Goal: Task Accomplishment & Management: Use online tool/utility

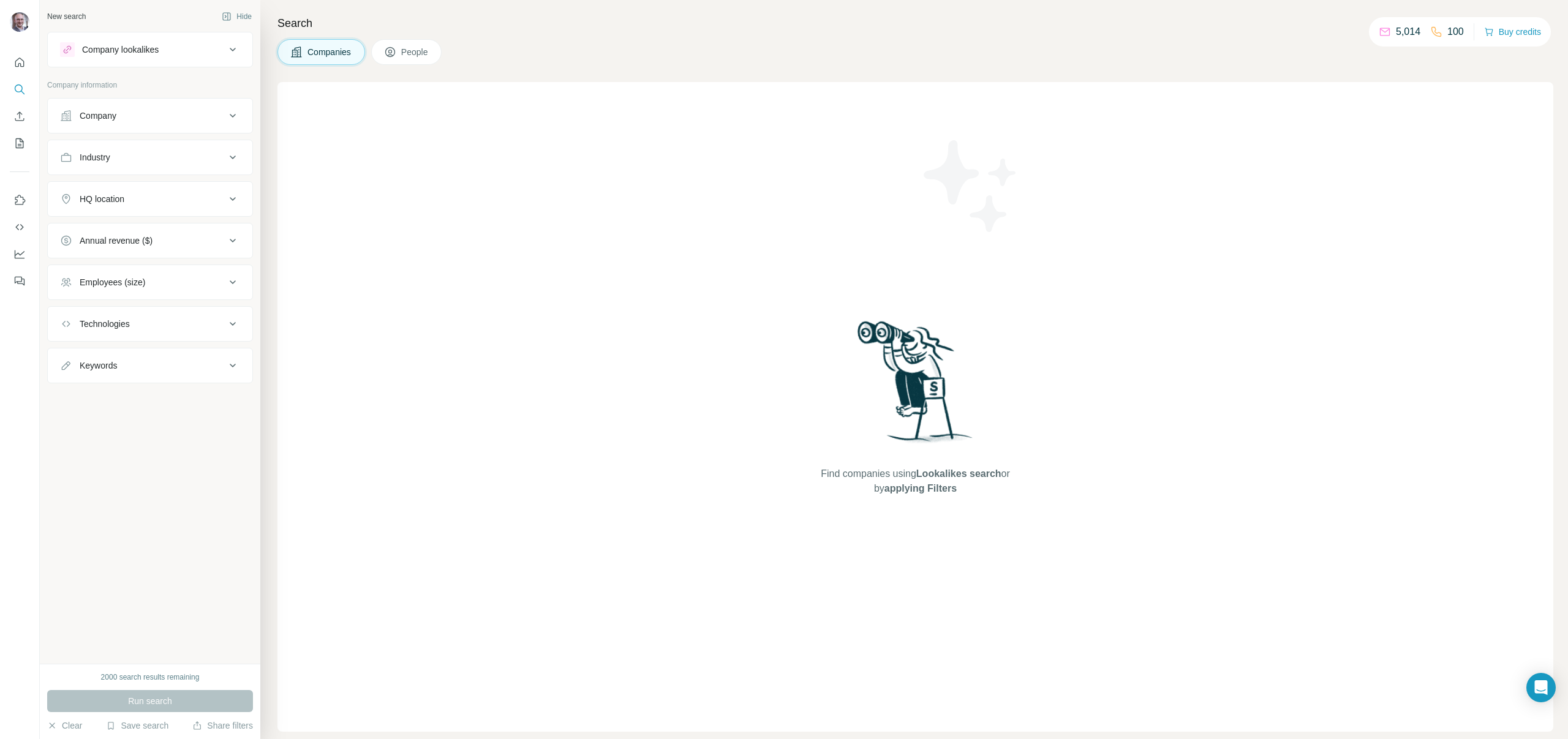
click at [141, 110] on div "Company" at bounding box center [142, 115] width 165 height 12
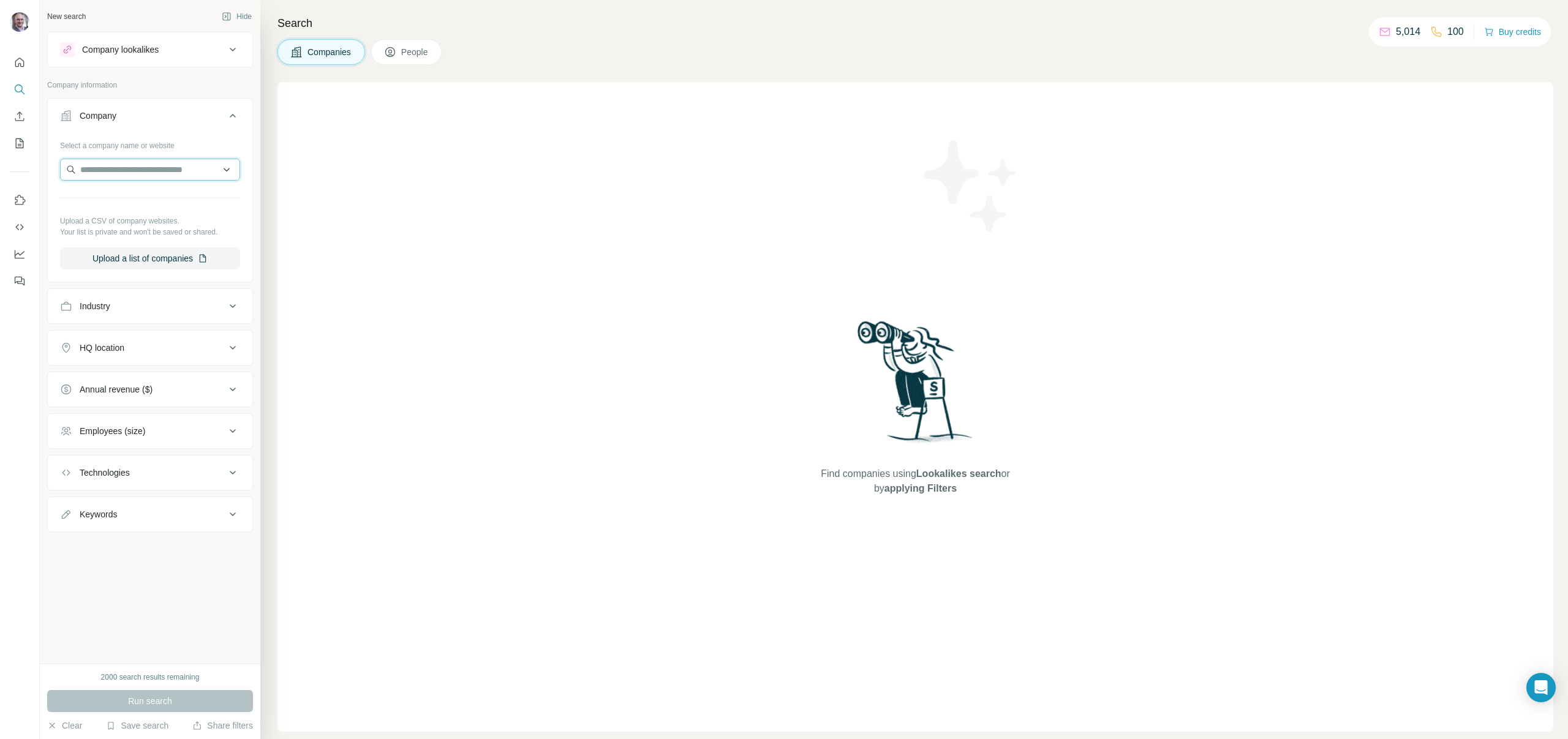
click at [156, 178] on input "text" at bounding box center [150, 169] width 180 height 22
type input "**********"
click at [150, 213] on div "Vlisco [DOMAIN_NAME]" at bounding box center [150, 203] width 174 height 33
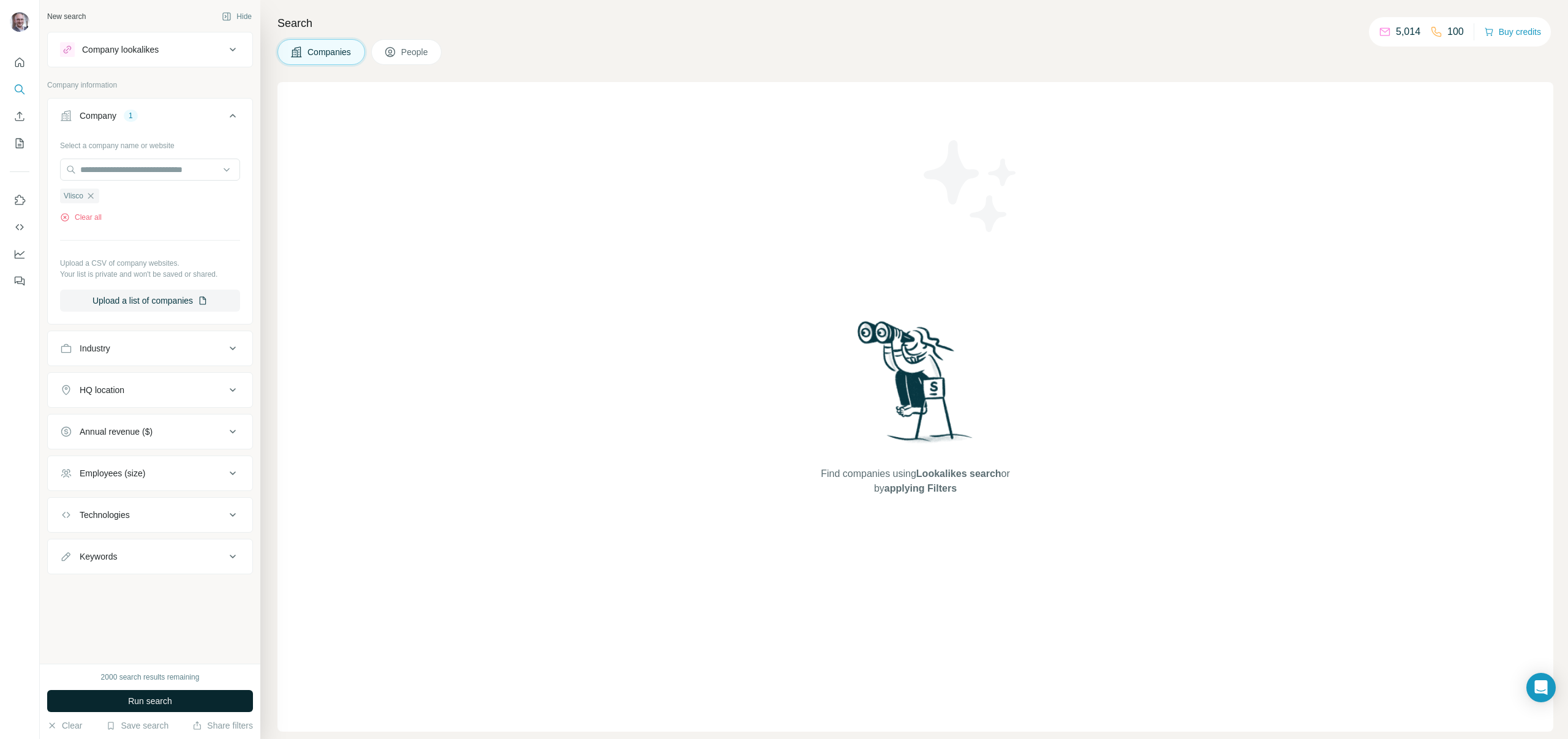
click at [163, 699] on span "Run search" at bounding box center [150, 701] width 44 height 12
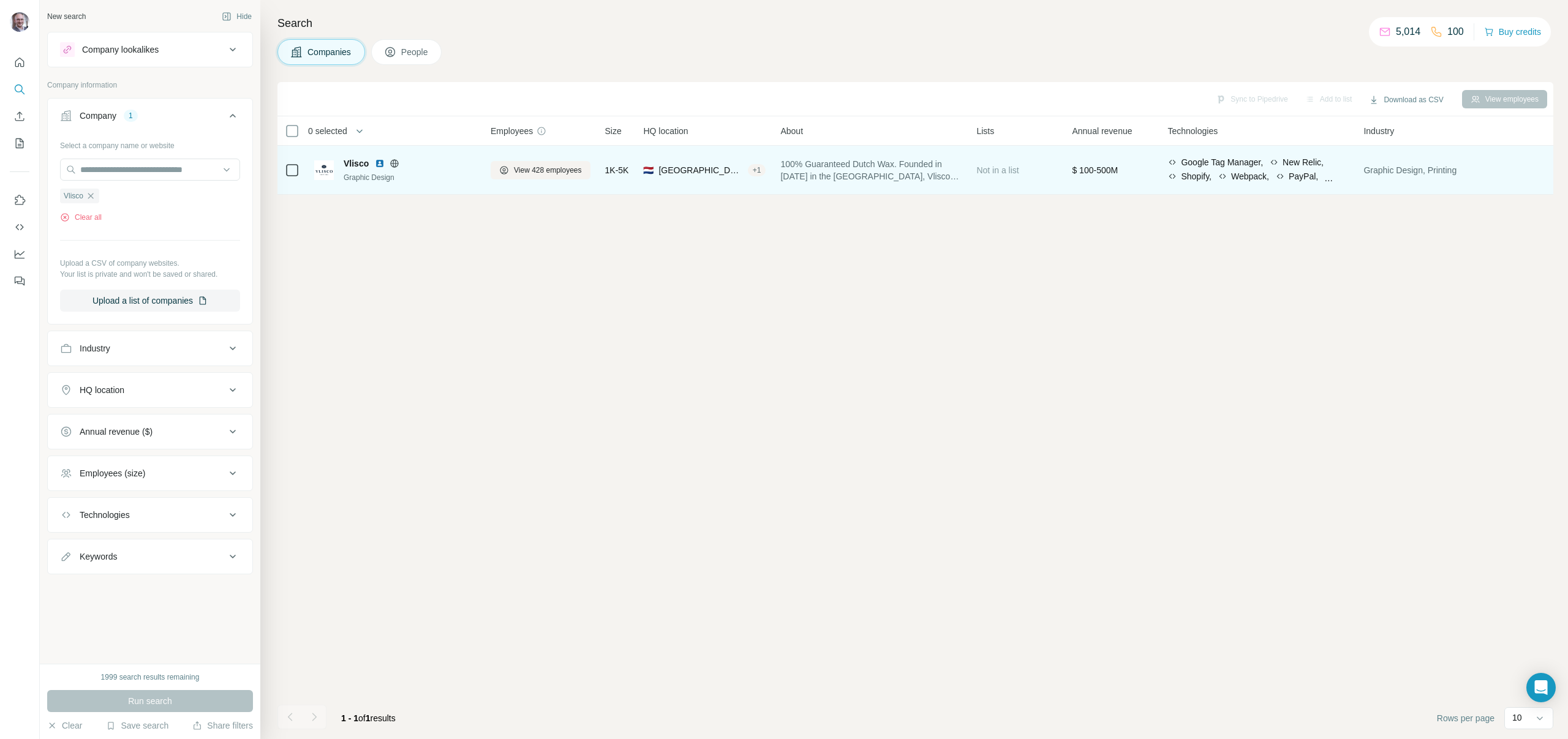
click at [320, 170] on img at bounding box center [324, 170] width 20 height 20
click at [378, 164] on img at bounding box center [379, 163] width 10 height 10
